Goal: Find contact information: Find contact information

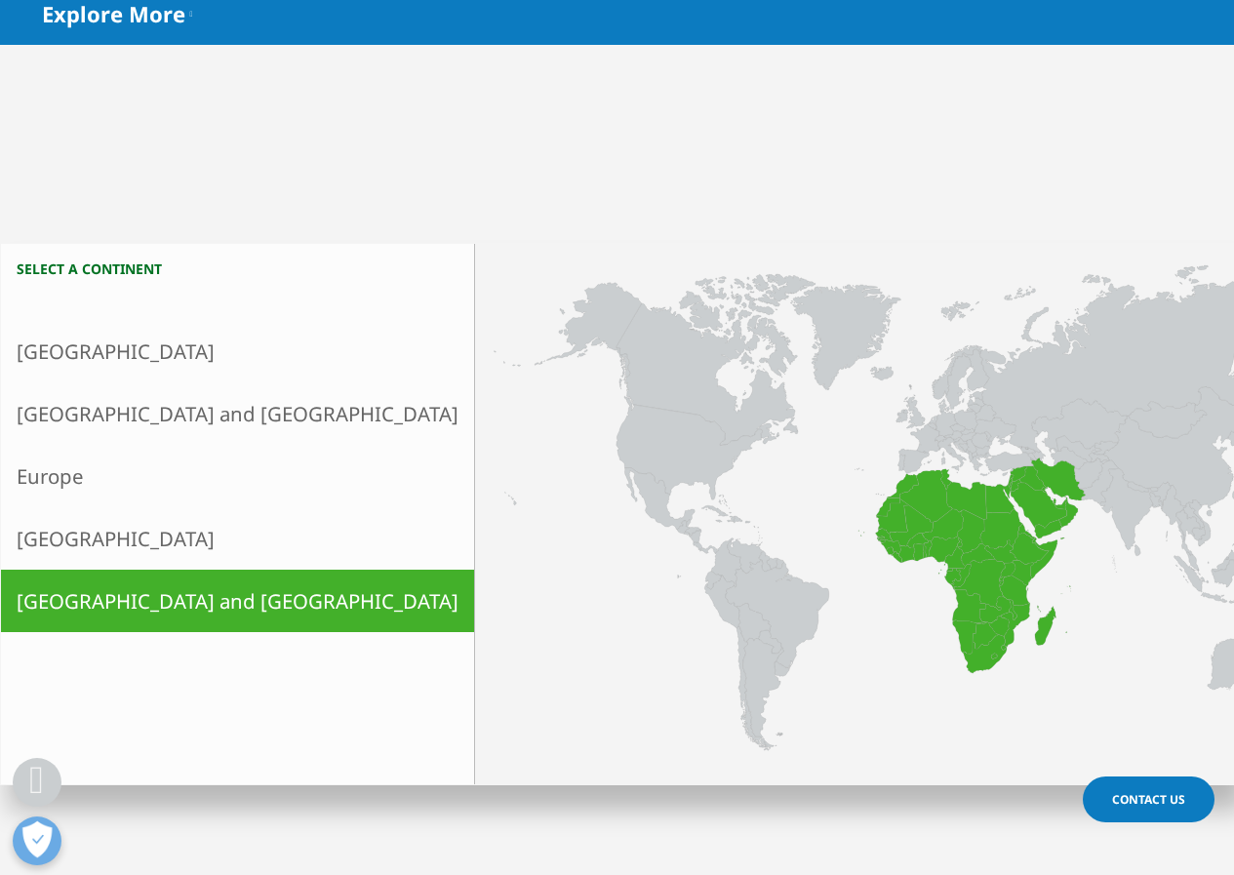
scroll to position [390, 0]
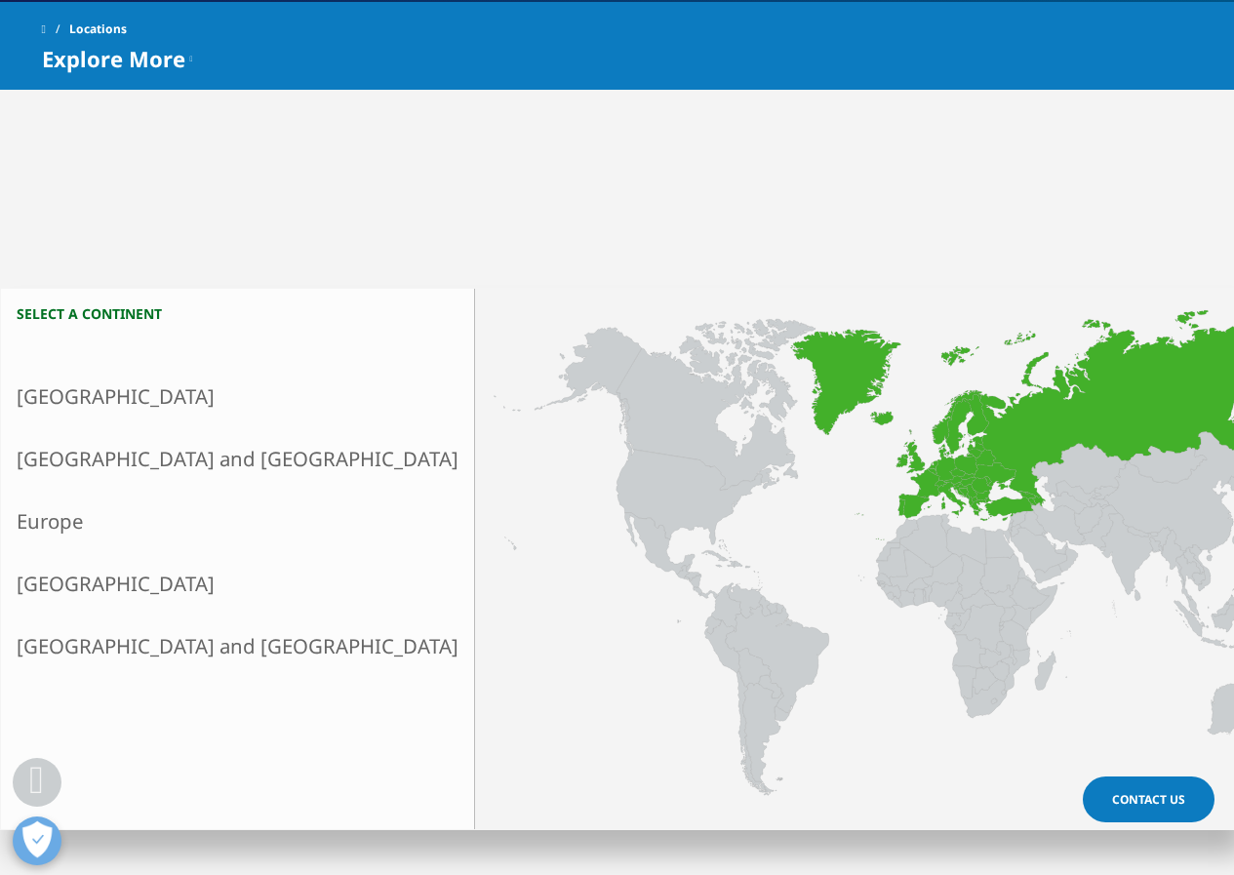
click at [157, 546] on link "Europe" at bounding box center [237, 521] width 473 height 62
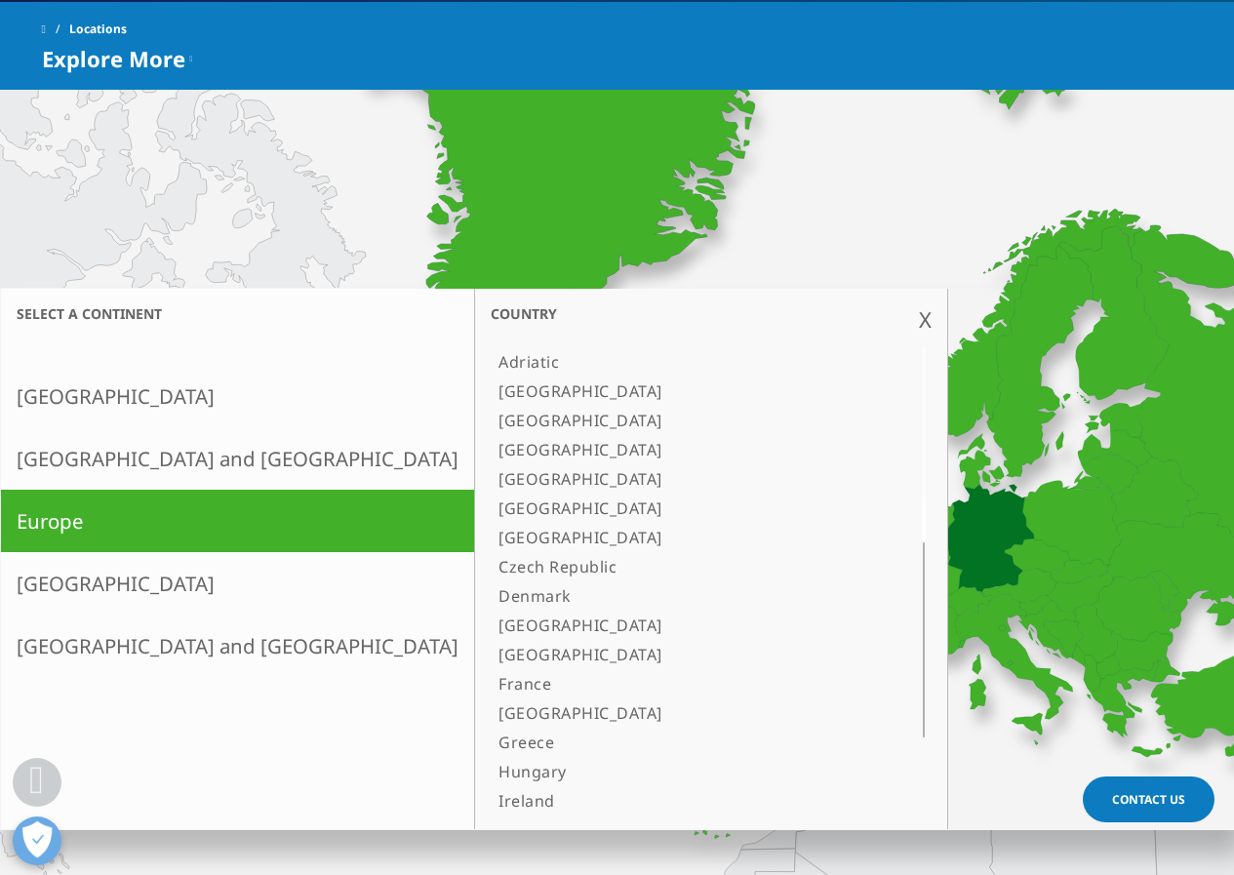
click at [491, 720] on link "[GEOGRAPHIC_DATA]" at bounding box center [687, 713] width 392 height 29
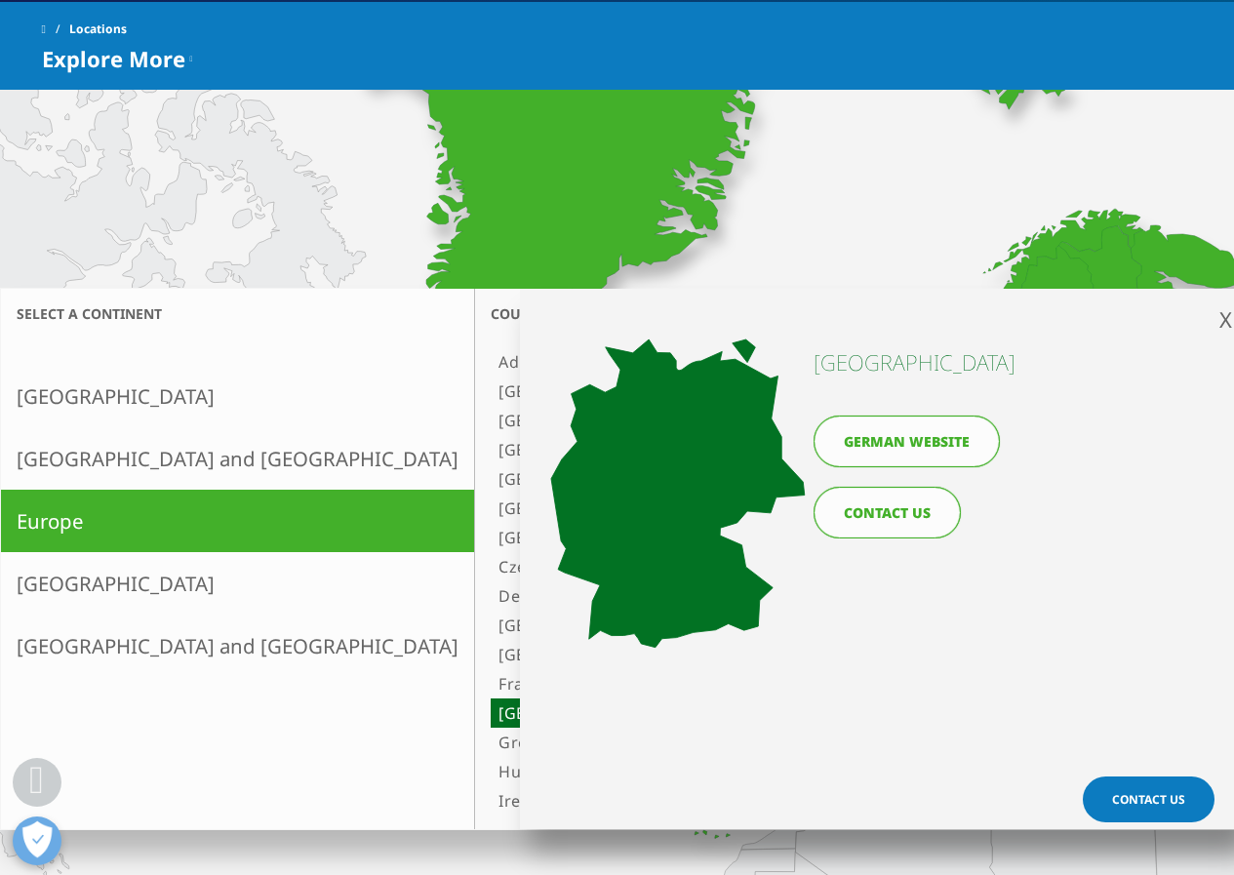
click at [892, 496] on link "CONTACT US" at bounding box center [887, 513] width 147 height 52
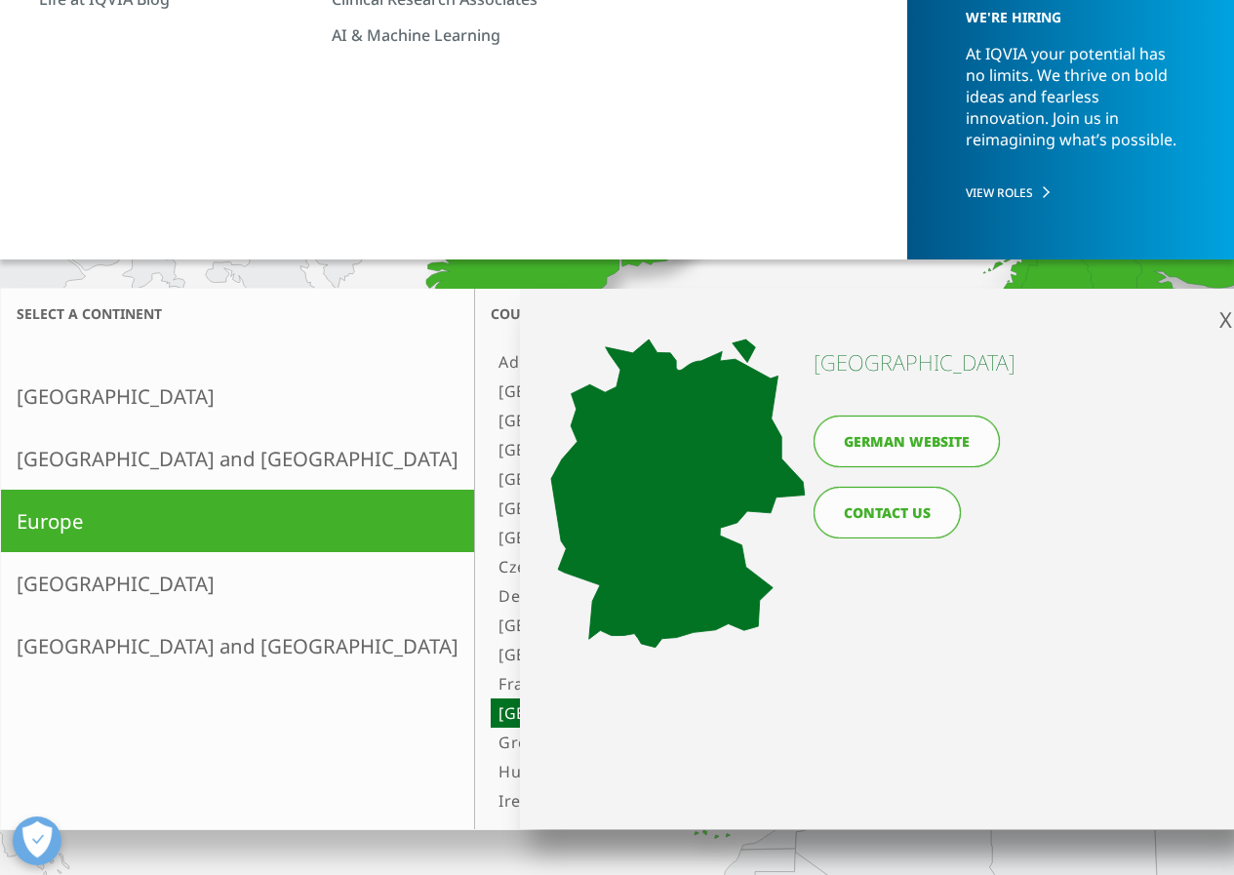
click at [909, 454] on link "German website" at bounding box center [907, 442] width 186 height 52
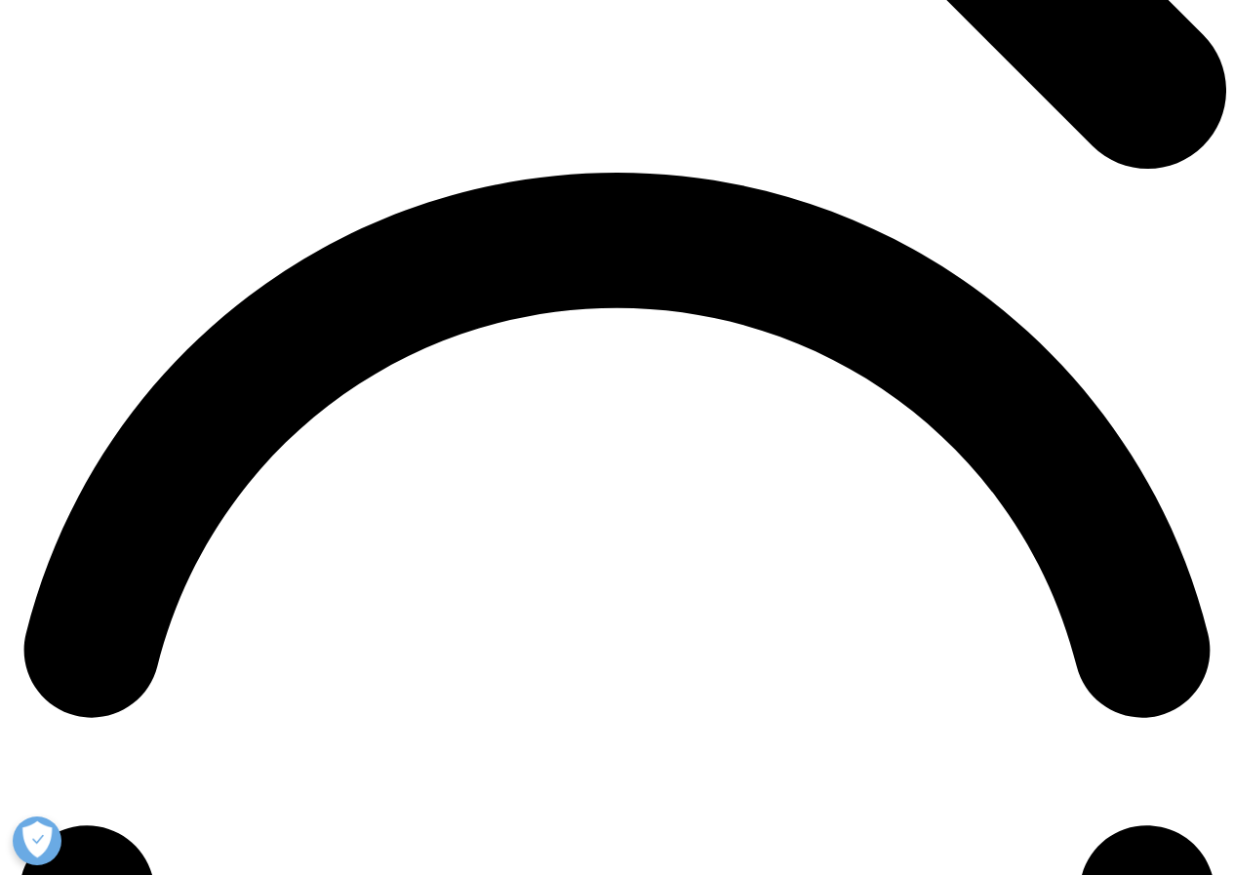
scroll to position [2129, 0]
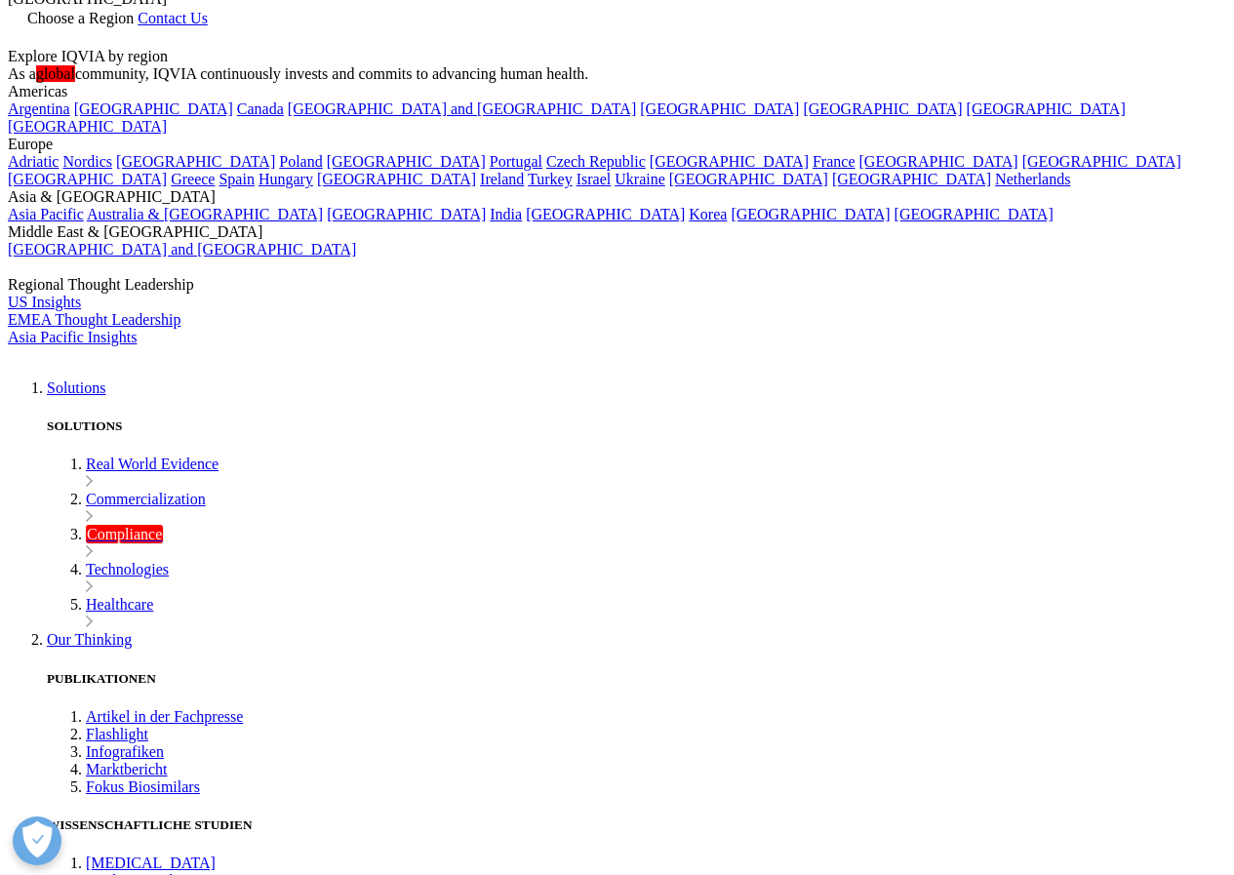
scroll to position [195, 0]
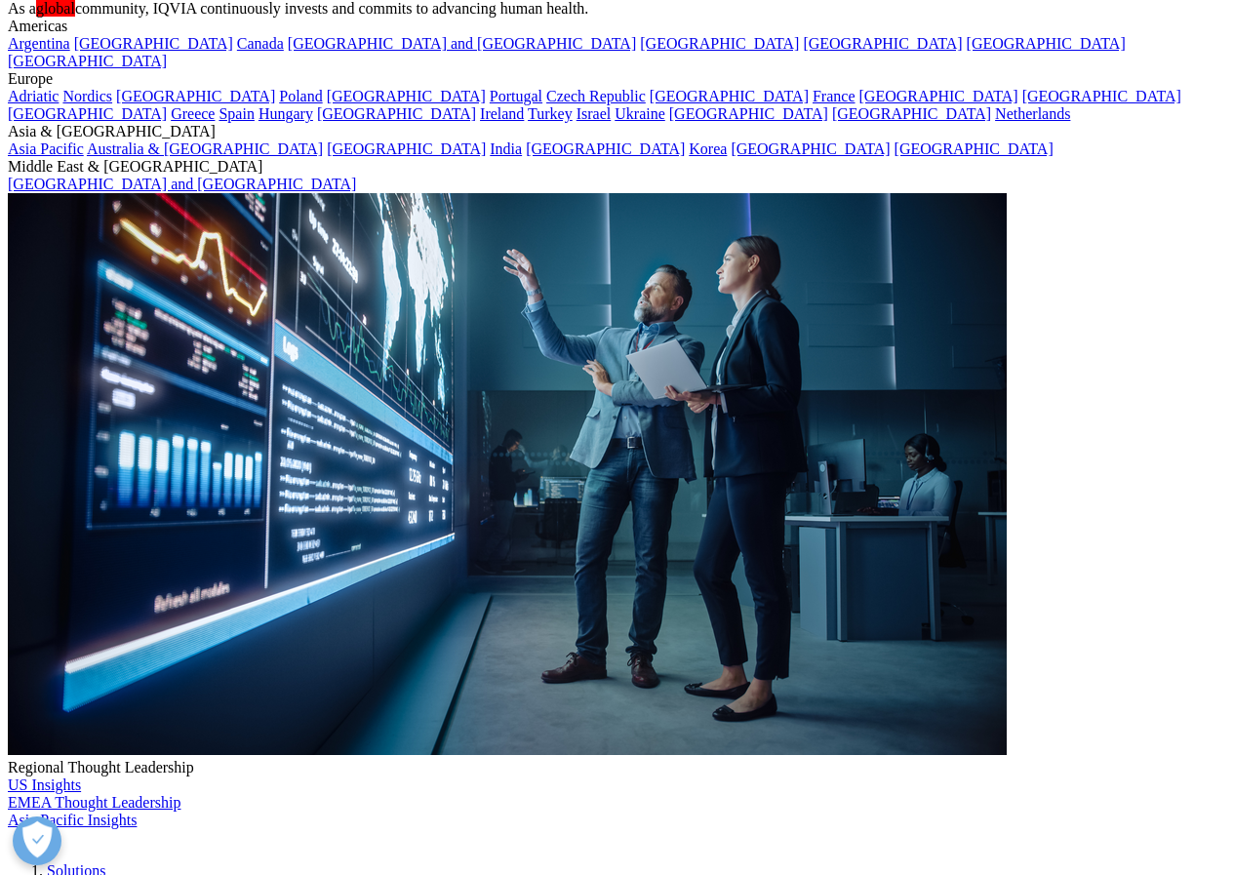
copy span "85609"
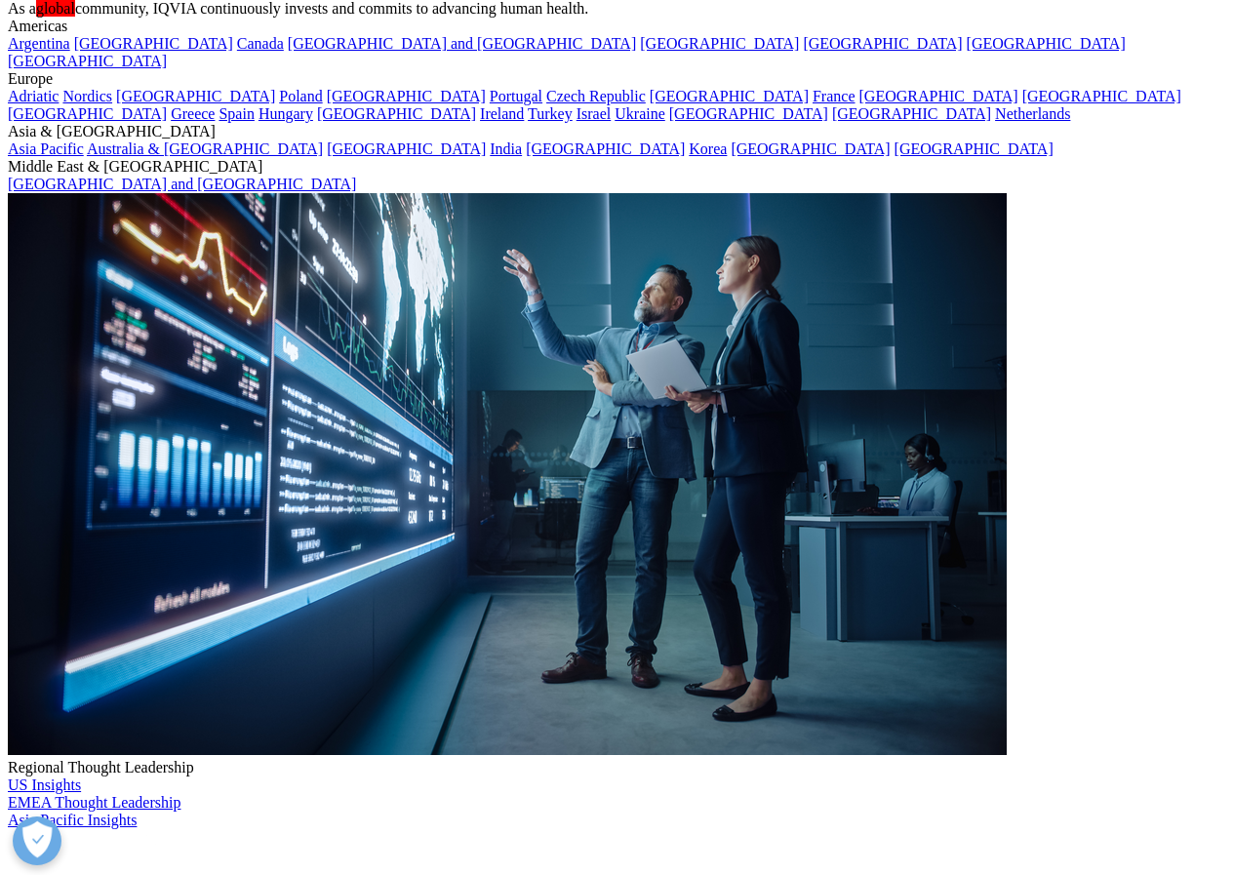
copy span "[GEOGRAPHIC_DATA]"
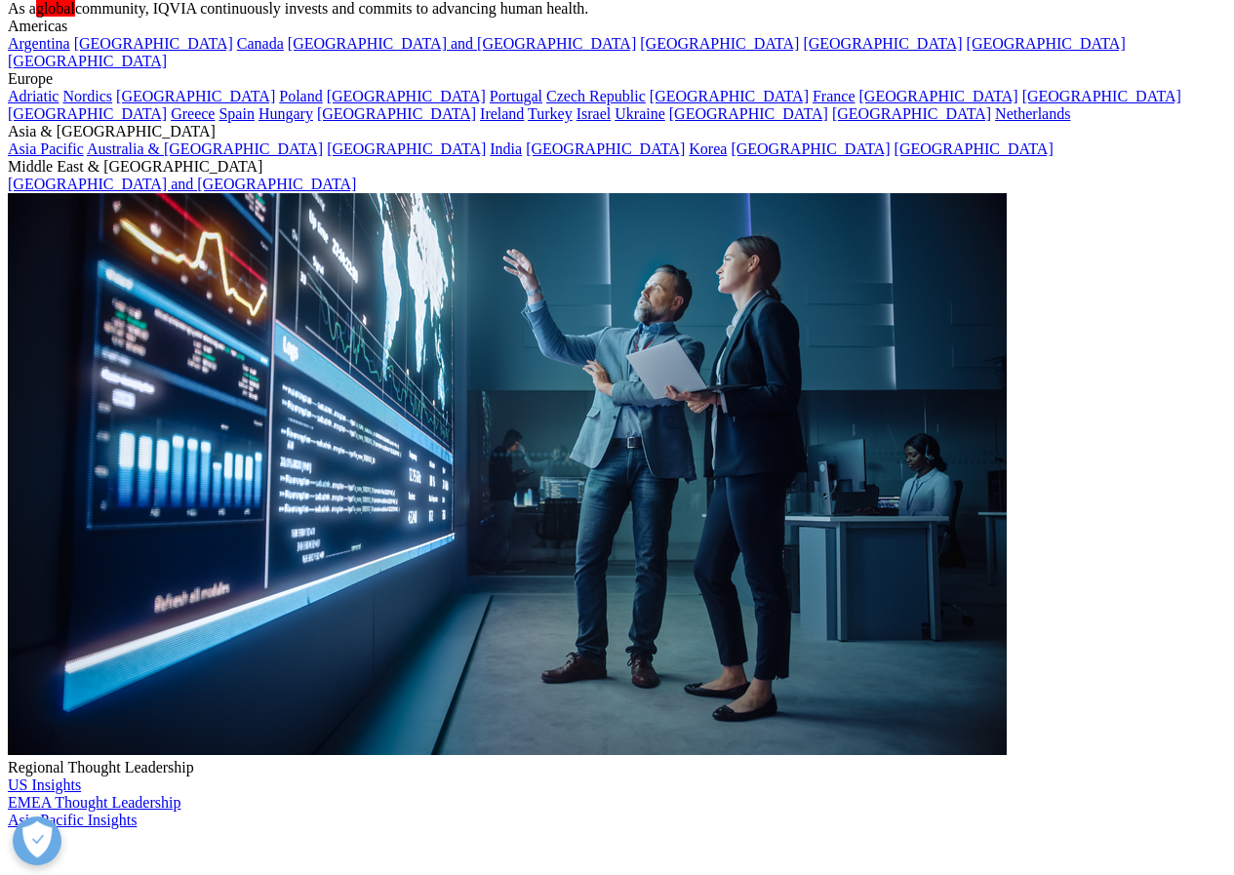
drag, startPoint x: 225, startPoint y: 390, endPoint x: 371, endPoint y: 423, distance: 149.1
copy span "IQVIA Commercial GmbH & Co. OHG Einstein-Ring 24"
copy p "49 89 60 804-0"
drag, startPoint x: 384, startPoint y: 469, endPoint x: 249, endPoint y: 463, distance: 135.8
